Goal: Information Seeking & Learning: Learn about a topic

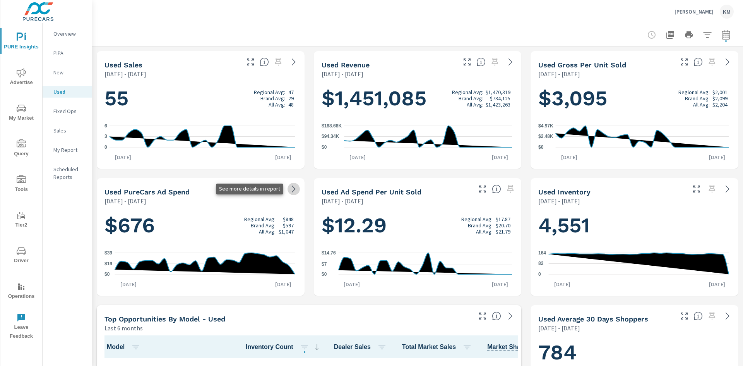
click at [296, 190] on icon at bounding box center [293, 188] width 9 height 9
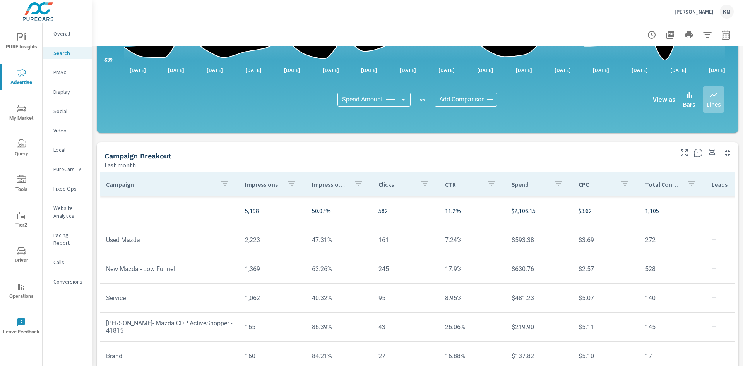
scroll to position [467, 0]
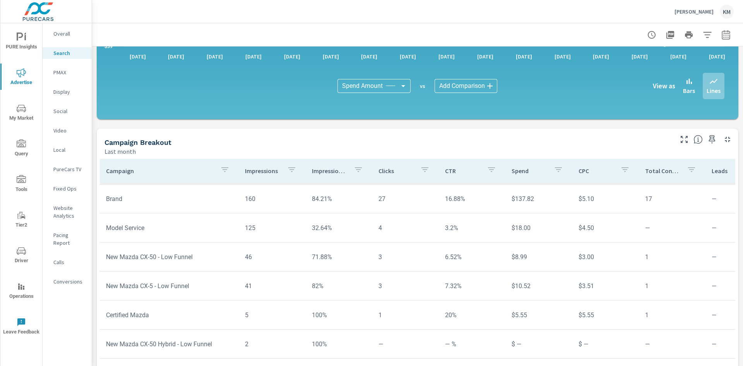
scroll to position [506, 0]
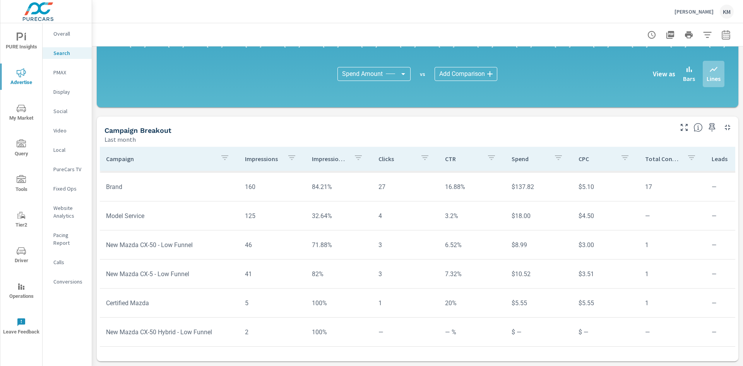
scroll to position [99, 0]
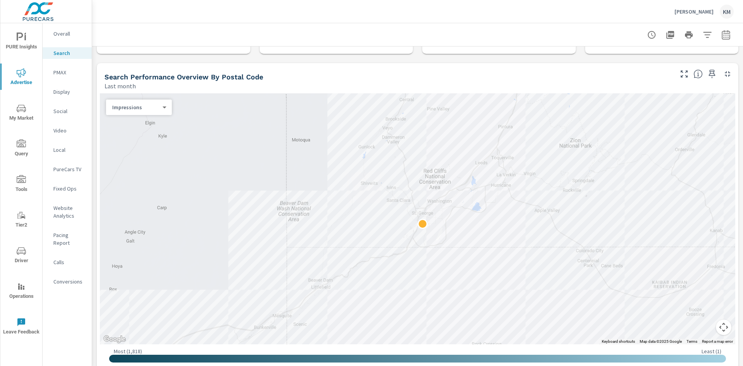
scroll to position [41, 0]
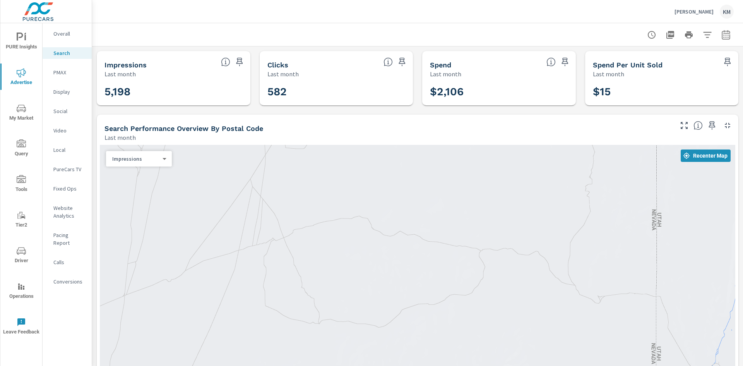
click at [71, 34] on p "Overall" at bounding box center [69, 34] width 32 height 8
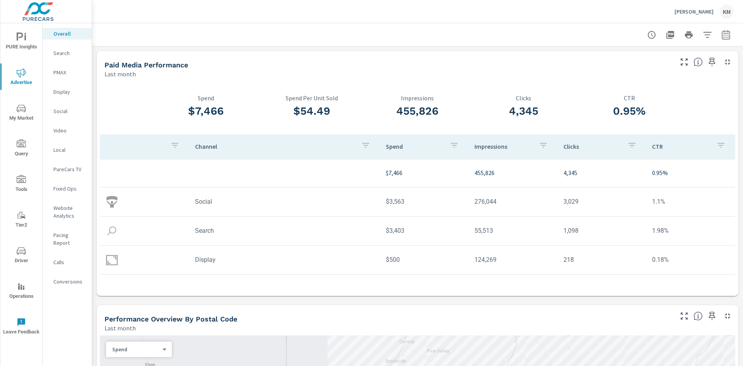
click at [17, 44] on span "PURE Insights" at bounding box center [21, 41] width 37 height 19
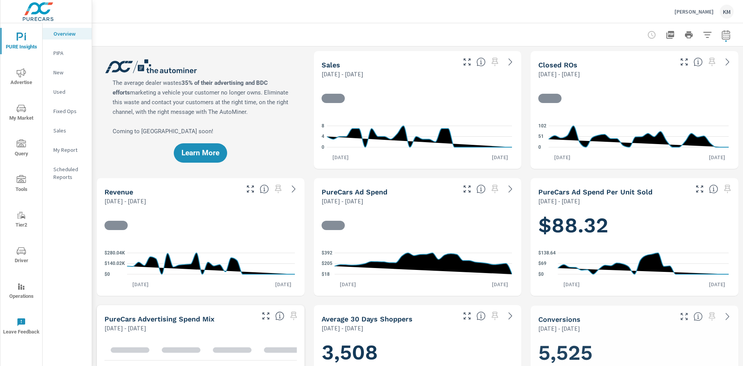
scroll to position [0, 0]
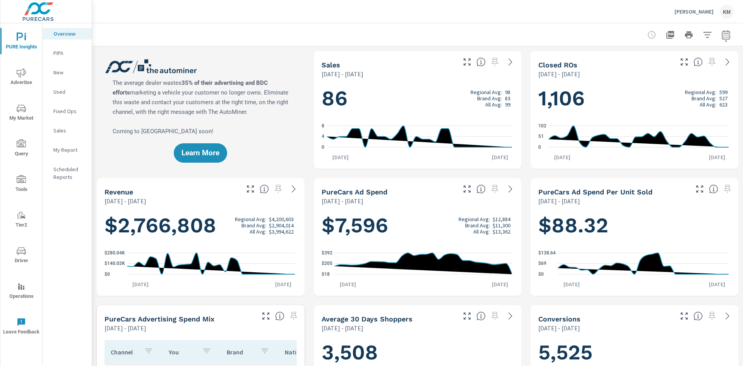
click at [22, 39] on icon "nav menu" at bounding box center [21, 36] width 9 height 9
click at [16, 249] on span "Driver" at bounding box center [21, 255] width 37 height 19
click at [24, 255] on icon "nav menu" at bounding box center [21, 250] width 9 height 9
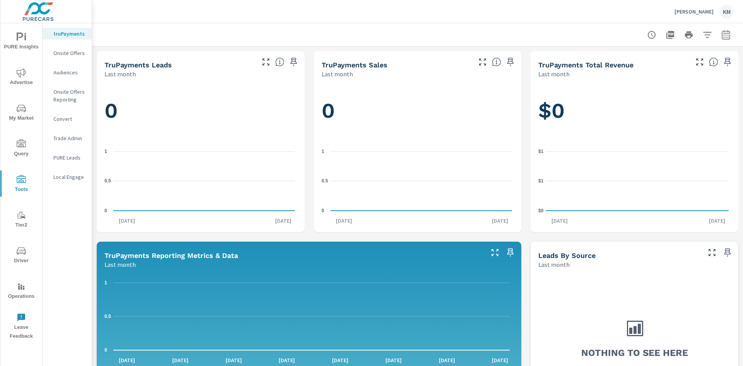
click at [24, 292] on span "Operations" at bounding box center [21, 291] width 37 height 19
